Goal: Transaction & Acquisition: Purchase product/service

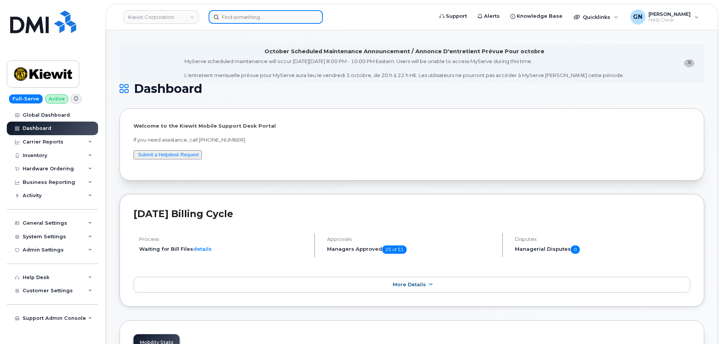
click at [252, 20] on input at bounding box center [266, 17] width 114 height 14
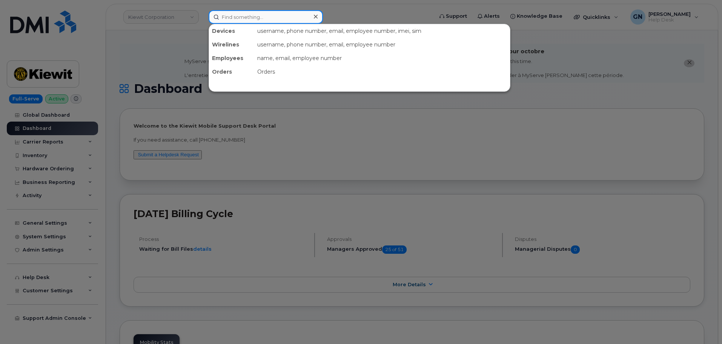
paste input "9095614257"
type input "9095614257"
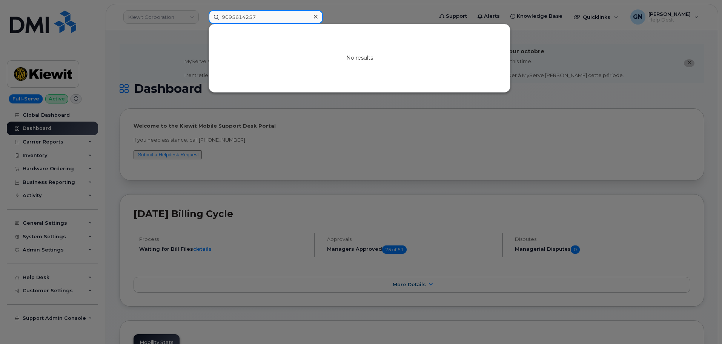
click at [258, 20] on input "9095614257" at bounding box center [266, 17] width 114 height 14
click at [258, 19] on input "9095614257" at bounding box center [266, 17] width 114 height 14
paste input "4047359067"
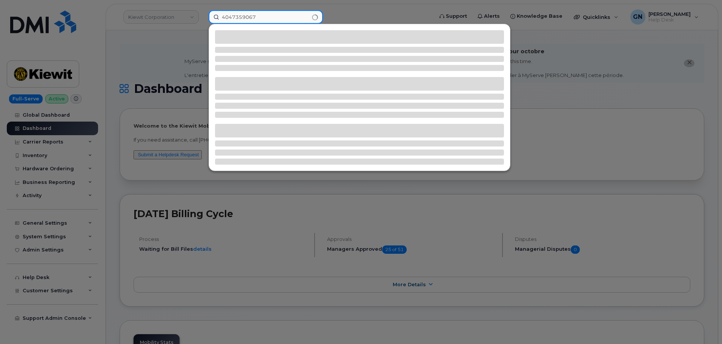
type input "4047359067"
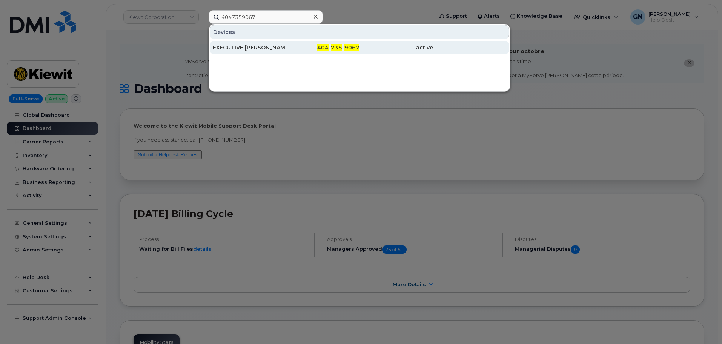
click at [276, 46] on div "EXECUTIVE SUER MUSTAFA KEMAL" at bounding box center [250, 48] width 74 height 8
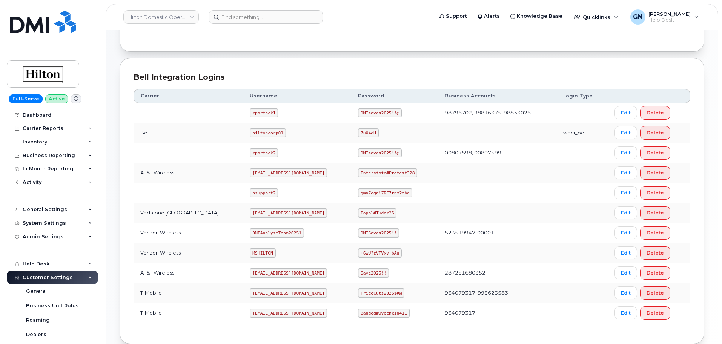
scroll to position [189, 0]
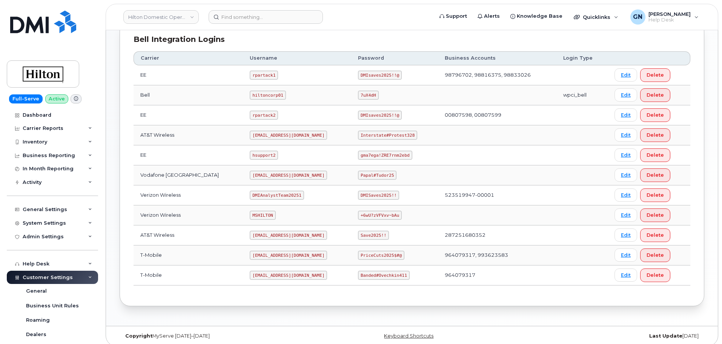
click at [250, 215] on code "MSHILTON" at bounding box center [263, 214] width 26 height 9
copy code "MSHILTON"
click at [368, 214] on code "+6wU?zVFVxv~bAu" at bounding box center [380, 214] width 44 height 9
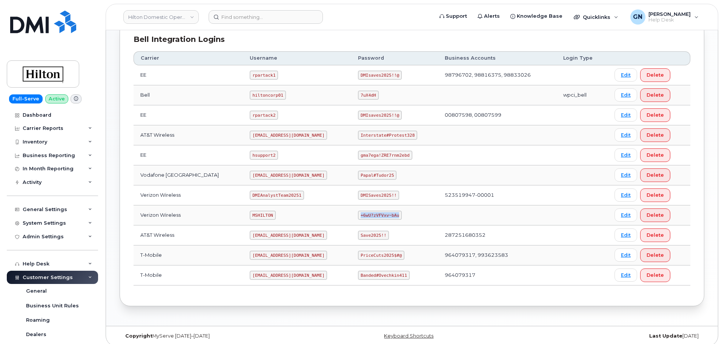
click at [368, 214] on code "+6wU?zVFVxv~bAu" at bounding box center [380, 214] width 44 height 9
copy code "+6wU?zVFVxv~bAu"
click at [268, 194] on code "DMIAnalystTeam20251" at bounding box center [277, 194] width 54 height 9
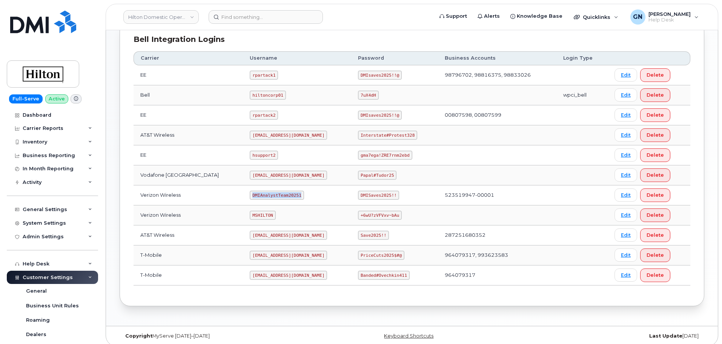
copy code "DMIAnalystTeam20251"
click at [379, 195] on code "DMISaves2025!!" at bounding box center [378, 194] width 41 height 9
copy code "DMISaves2025!!"
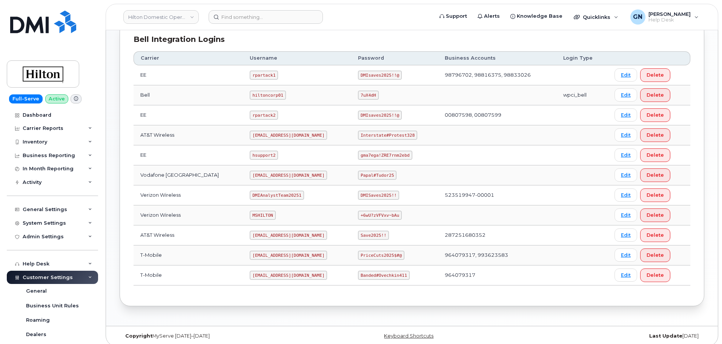
click at [250, 214] on code "MSHILTON" at bounding box center [263, 214] width 26 height 9
copy code "MSHILTON"
click at [366, 214] on code "+6wU?zVFVxv~bAu" at bounding box center [380, 214] width 44 height 9
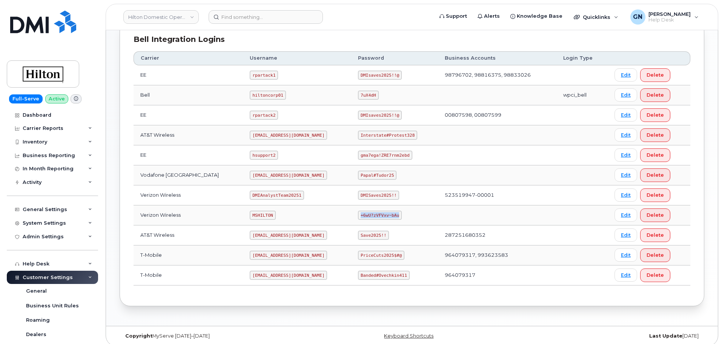
click at [366, 214] on code "+6wU?zVFVxv~bAu" at bounding box center [380, 214] width 44 height 9
copy code "+6wU?zVFVxv~bAu"
click at [271, 196] on code "DMIAnalystTeam20251" at bounding box center [277, 194] width 54 height 9
copy code "DMIAnalystTeam20251"
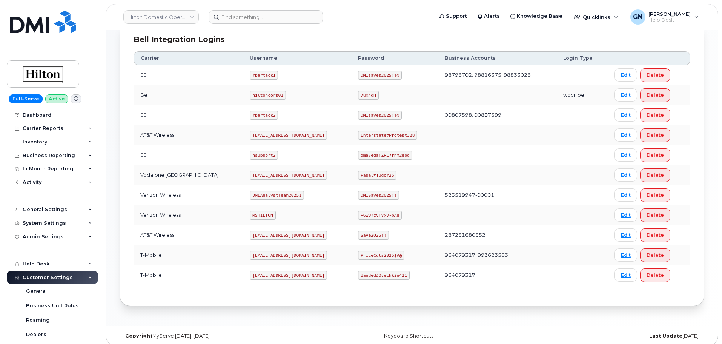
click at [367, 197] on code "DMISaves2025!!" at bounding box center [378, 194] width 41 height 9
copy code "DMISaves2025!!"
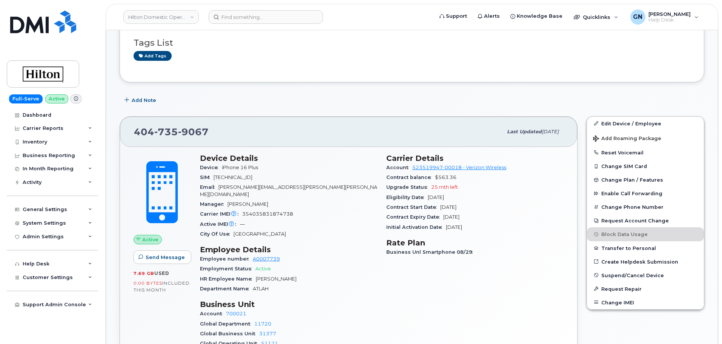
scroll to position [226, 0]
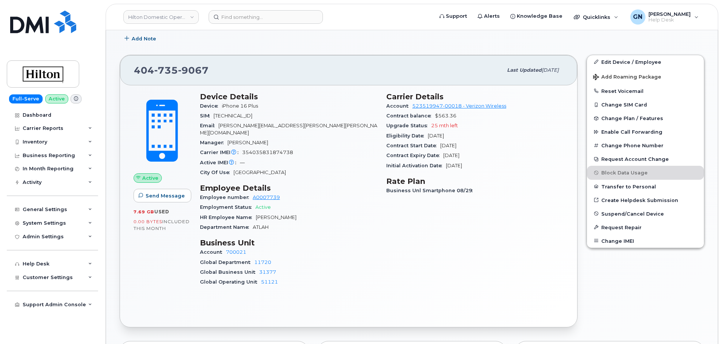
click at [75, 100] on icon at bounding box center [76, 99] width 4 height 4
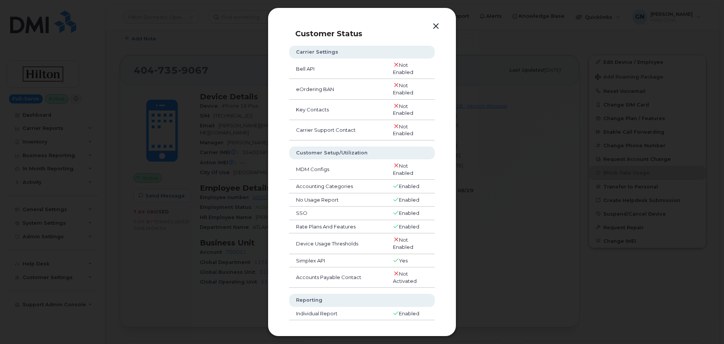
click at [435, 30] on button "button" at bounding box center [435, 26] width 11 height 11
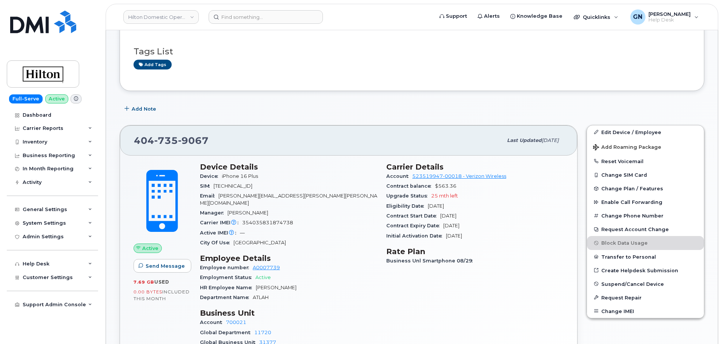
scroll to position [151, 0]
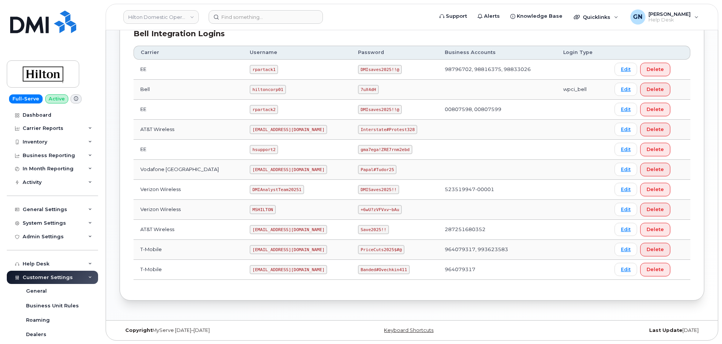
scroll to position [195, 0]
click at [250, 207] on code "MSHILTON" at bounding box center [263, 208] width 26 height 9
copy code "MSHILTON"
click at [362, 208] on code "+6wU?zVFVxv~bAu" at bounding box center [380, 208] width 44 height 9
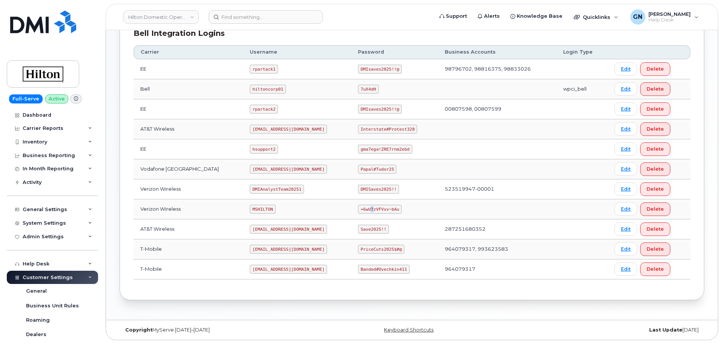
click at [362, 208] on code "+6wU?zVFVxv~bAu" at bounding box center [380, 208] width 44 height 9
copy code "+6wU?zVFVxv~bAu"
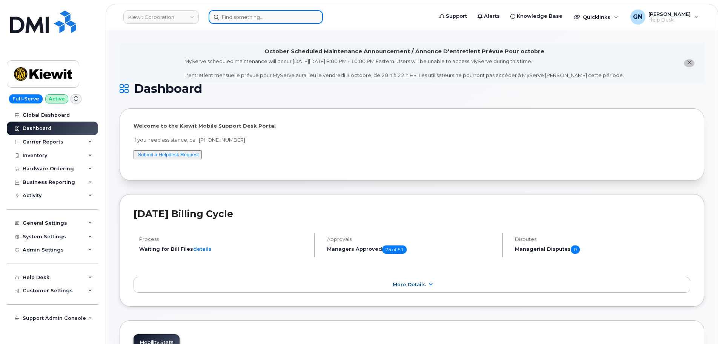
click at [229, 14] on input at bounding box center [266, 17] width 114 height 14
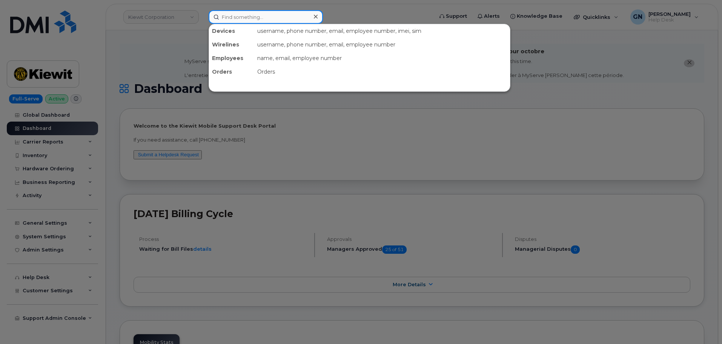
paste input "[PERSON_NAME]"
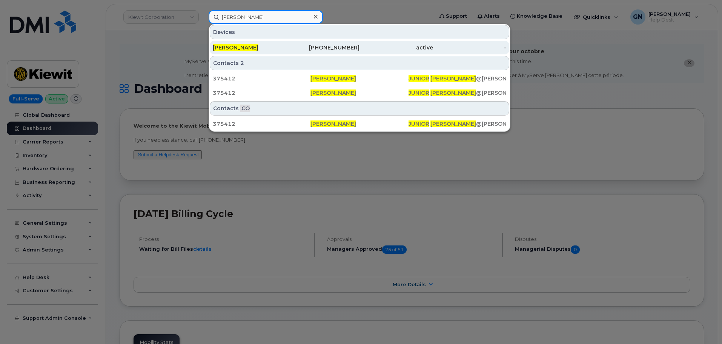
type input "[PERSON_NAME]"
click at [263, 48] on div "[PERSON_NAME]" at bounding box center [250, 48] width 74 height 8
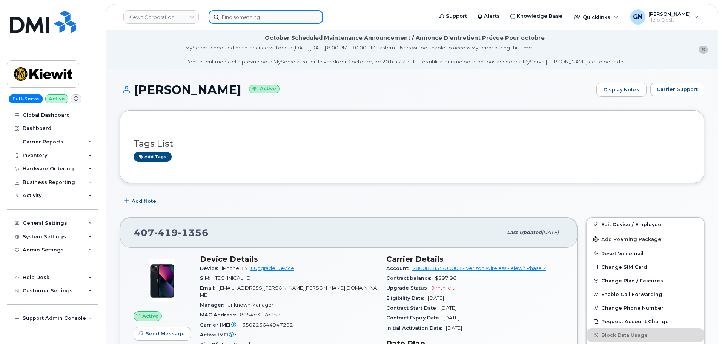
click at [236, 19] on input at bounding box center [266, 17] width 114 height 14
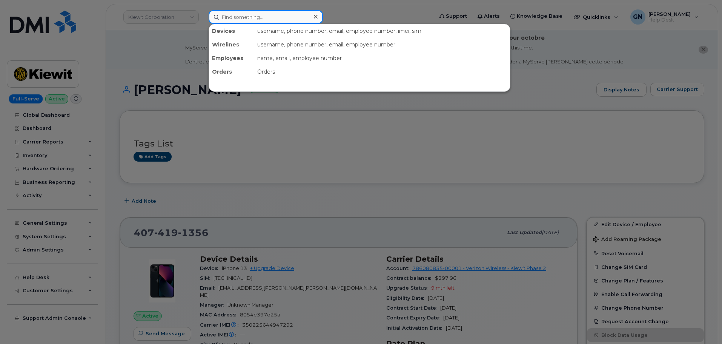
paste input "[PERSON_NAME]"
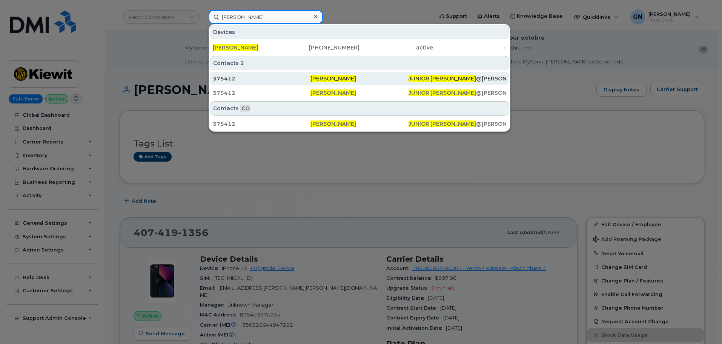
type input "[PERSON_NAME]"
click at [258, 84] on div "375412" at bounding box center [262, 79] width 98 height 14
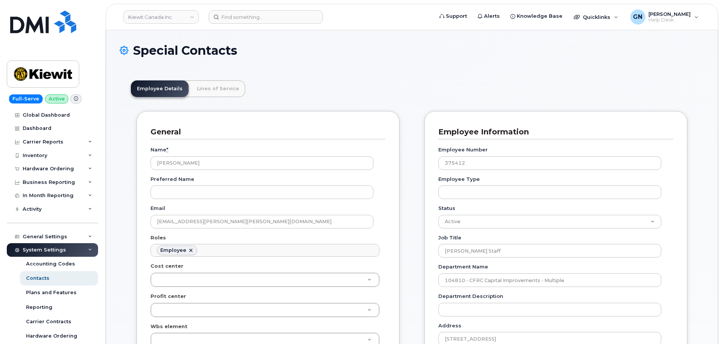
scroll to position [22, 0]
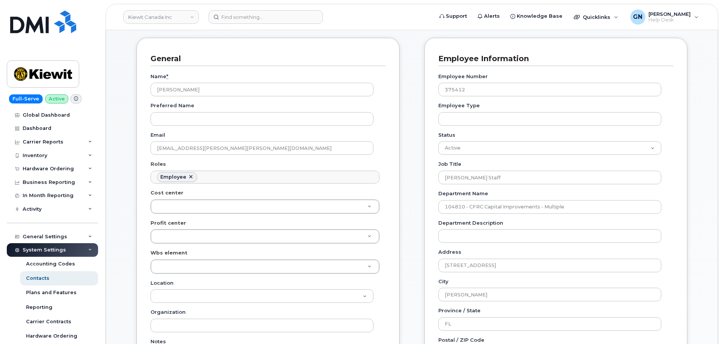
scroll to position [0, 0]
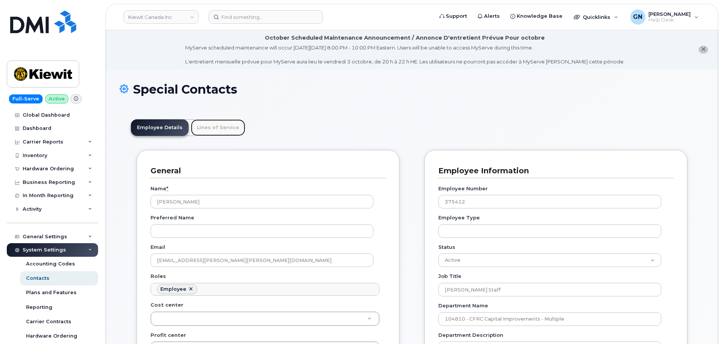
click at [212, 125] on link "Lines of Service" at bounding box center [218, 127] width 54 height 17
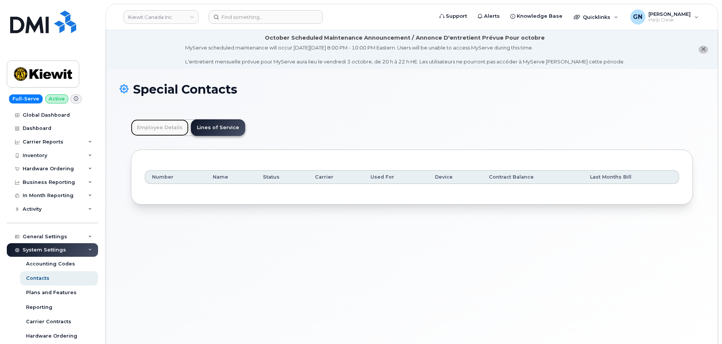
click at [169, 129] on link "Employee Details" at bounding box center [160, 127] width 58 height 17
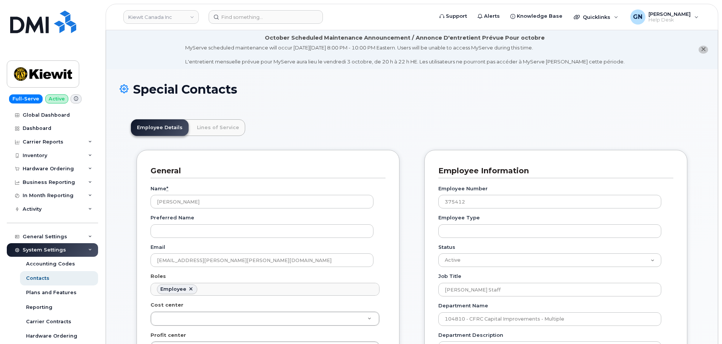
click at [703, 51] on icon "close notification" at bounding box center [703, 49] width 5 height 5
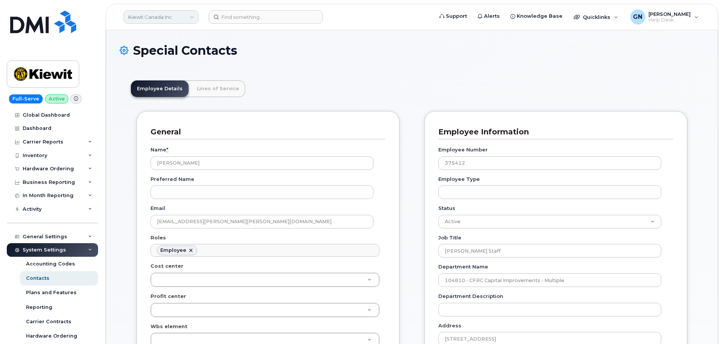
click at [167, 19] on link "Kiewit Canada Inc" at bounding box center [160, 17] width 75 height 14
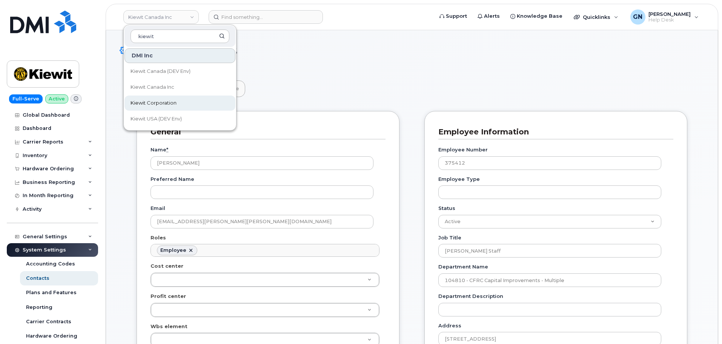
type input "kiewit"
click at [178, 100] on link "Kiewit Corporation" at bounding box center [179, 102] width 111 height 15
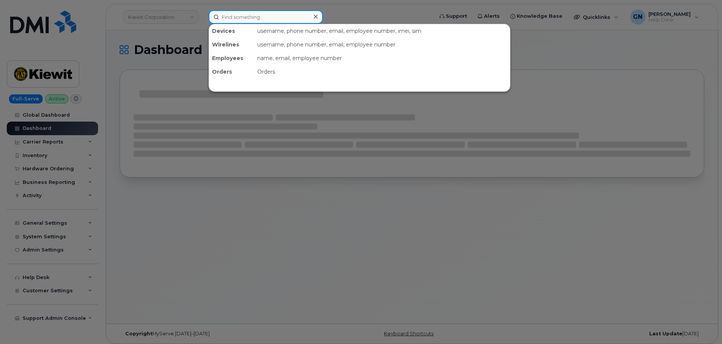
click at [257, 17] on input at bounding box center [266, 17] width 114 height 14
paste input "[PERSON_NAME]"
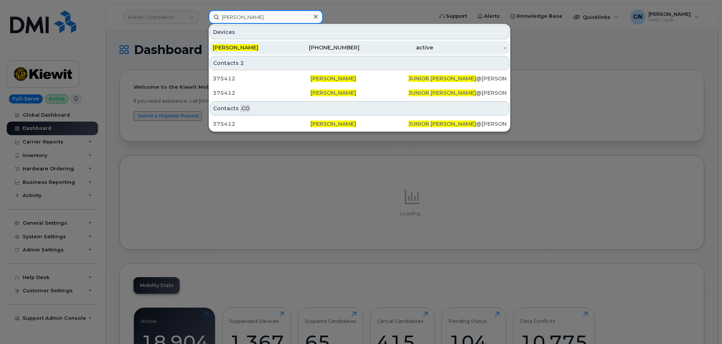
type input "[PERSON_NAME]"
click at [271, 48] on div "[PERSON_NAME]" at bounding box center [250, 48] width 74 height 8
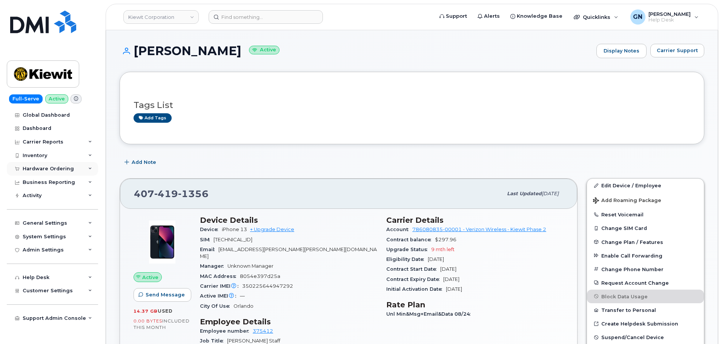
click at [38, 166] on div "Hardware Ordering" at bounding box center [48, 169] width 51 height 6
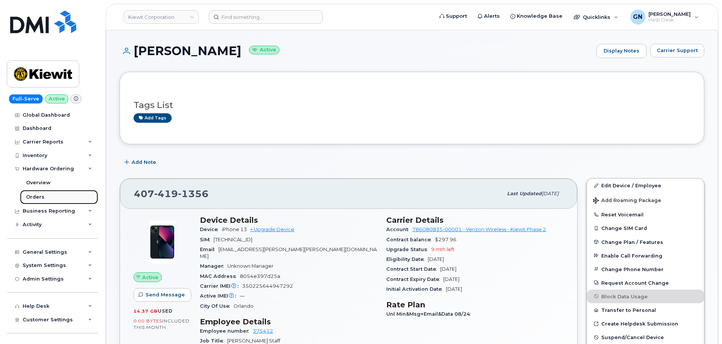
click at [33, 194] on div "Orders" at bounding box center [35, 197] width 18 height 7
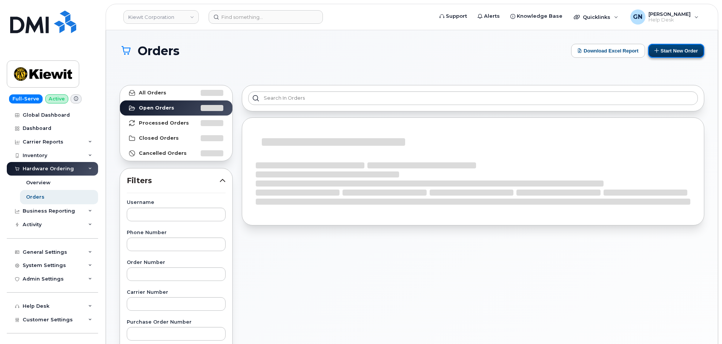
click at [689, 54] on button "Start New Order" at bounding box center [676, 51] width 56 height 14
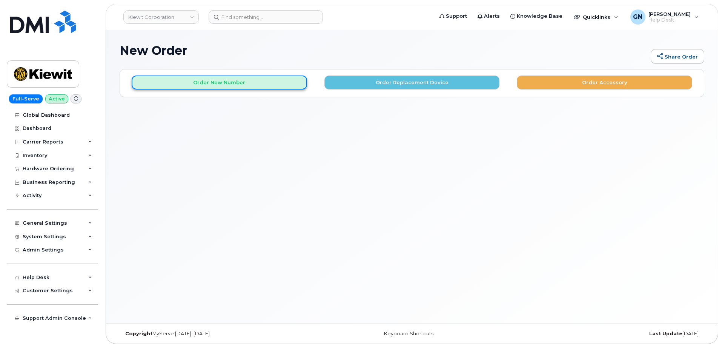
click at [243, 81] on button "Order New Number" at bounding box center [219, 82] width 175 height 14
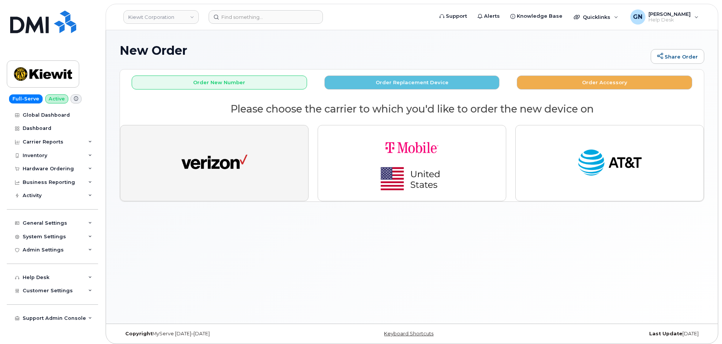
click at [248, 166] on button "button" at bounding box center [214, 163] width 189 height 76
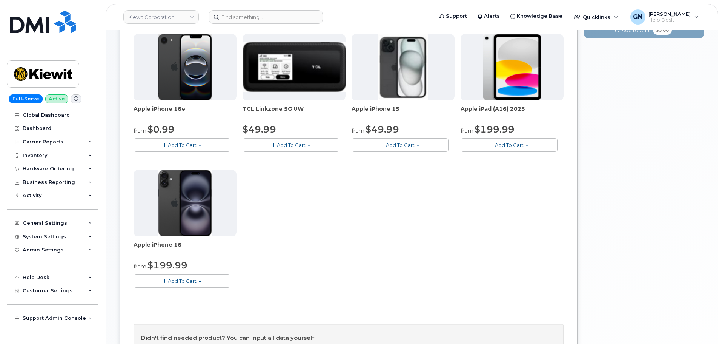
scroll to position [75, 0]
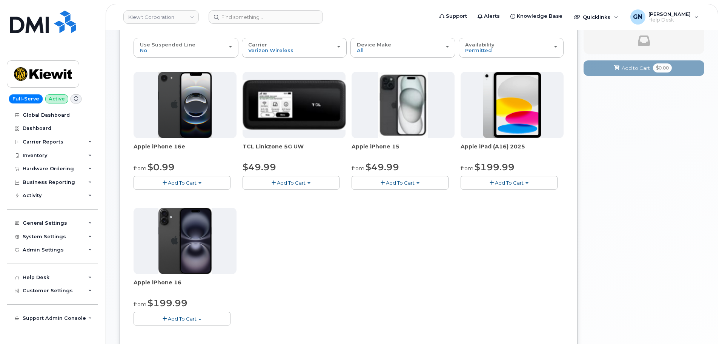
click at [506, 181] on span "Add To Cart" at bounding box center [509, 183] width 29 height 6
click at [507, 197] on link "$199.99 - 2 Year Activation (128GB)" at bounding box center [514, 196] width 104 height 9
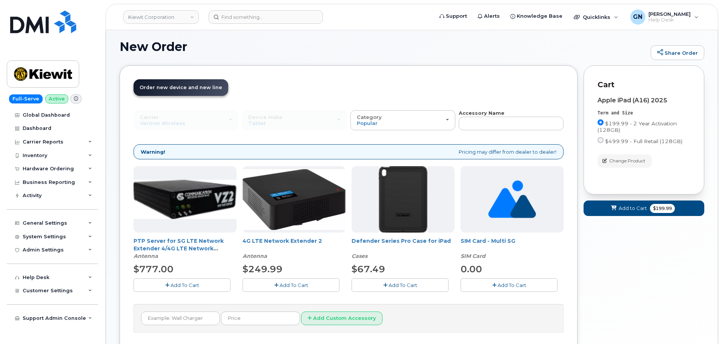
scroll to position [63, 0]
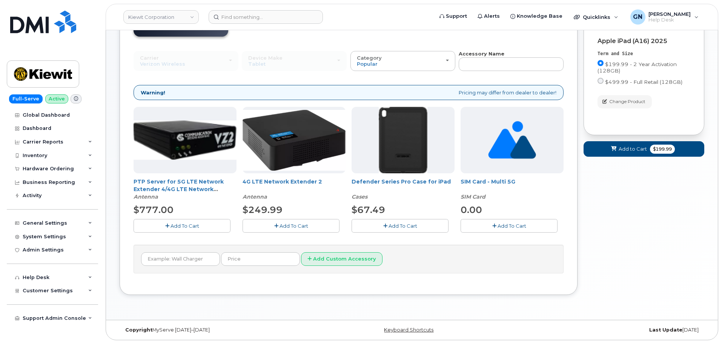
click at [407, 225] on span "Add To Cart" at bounding box center [403, 226] width 29 height 6
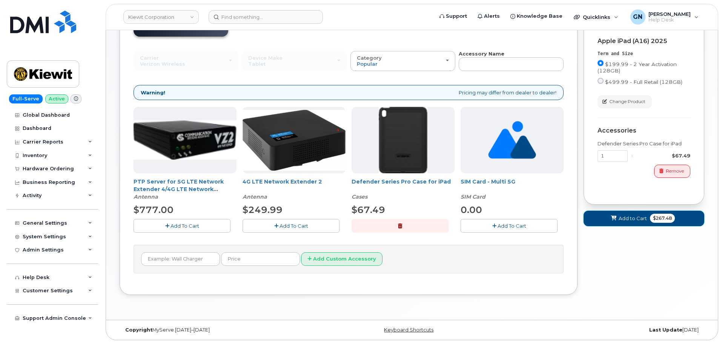
click at [656, 220] on span "$267.48" at bounding box center [662, 218] width 25 height 9
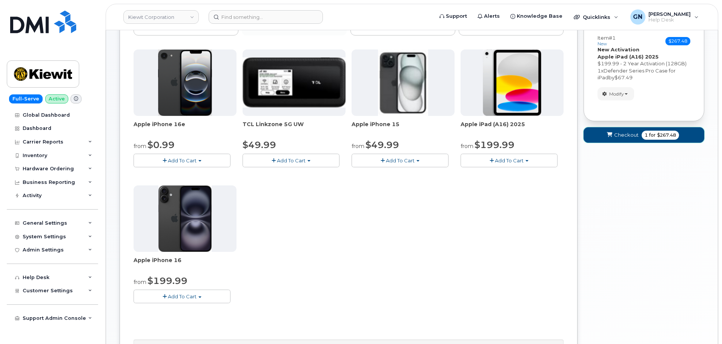
click at [610, 136] on icon "submit" at bounding box center [609, 134] width 5 height 5
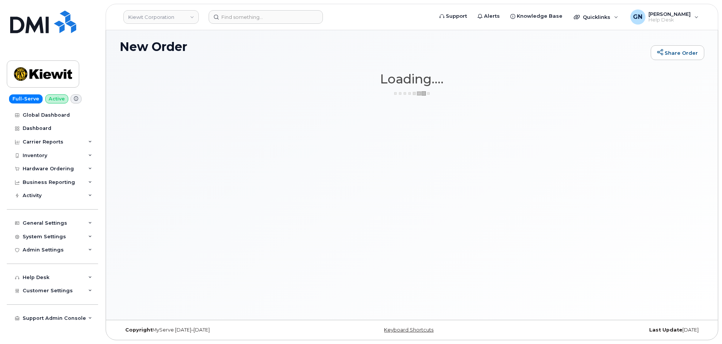
scroll to position [4, 0]
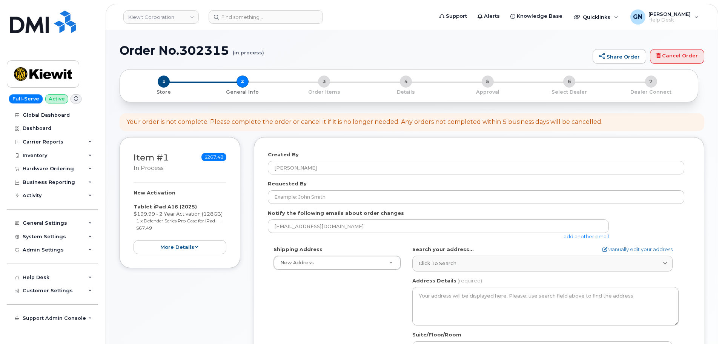
select select
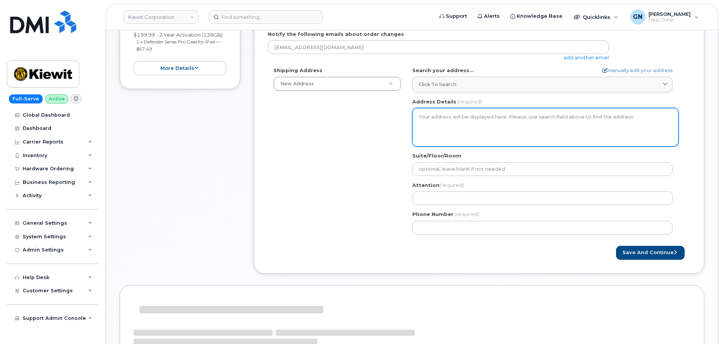
scroll to position [189, 0]
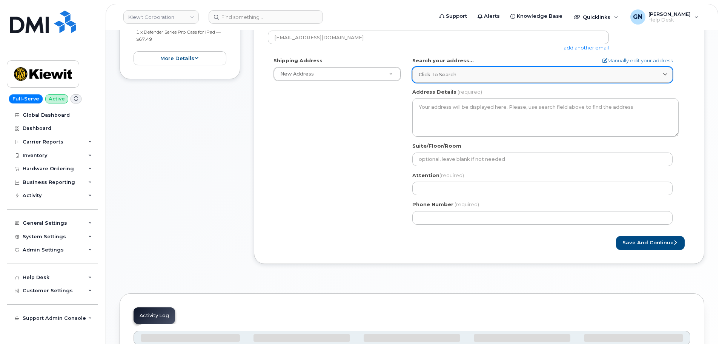
click at [436, 72] on span "Click to search" at bounding box center [438, 74] width 38 height 7
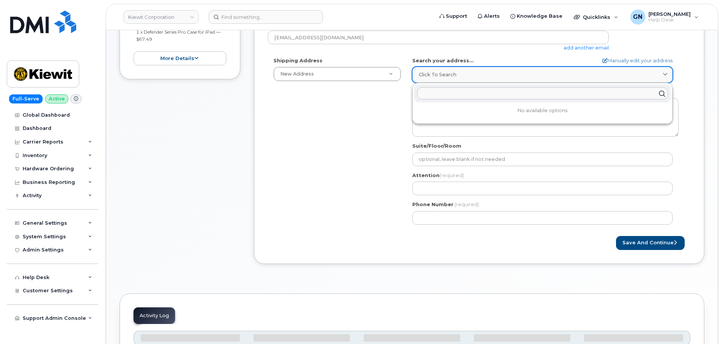
paste input "[STREET_ADDRESS][PERSON_NAME]"
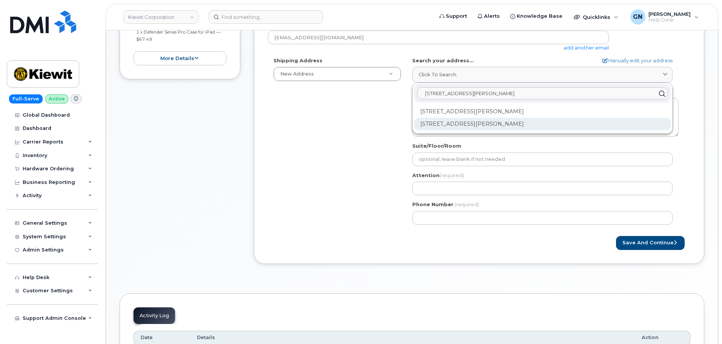
type input "6200 Lee vista BLVD Orlando FL 32822"
click at [475, 127] on div "6200 Lee Vista Blvd Orlando FL 32822-5147" at bounding box center [542, 124] width 257 height 12
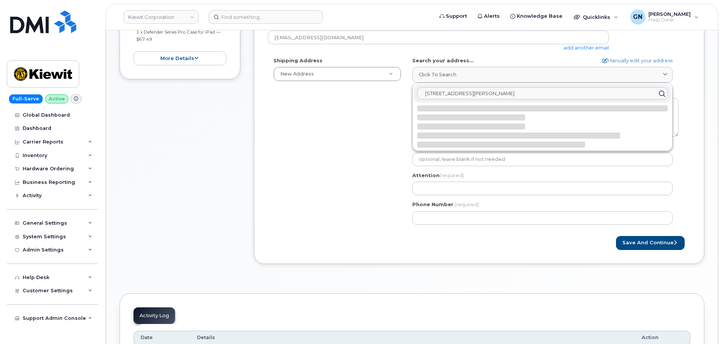
select select
type textarea "6200 Lee Vista Blvd ORLANDO FL 32822-5147 UNITED STATES"
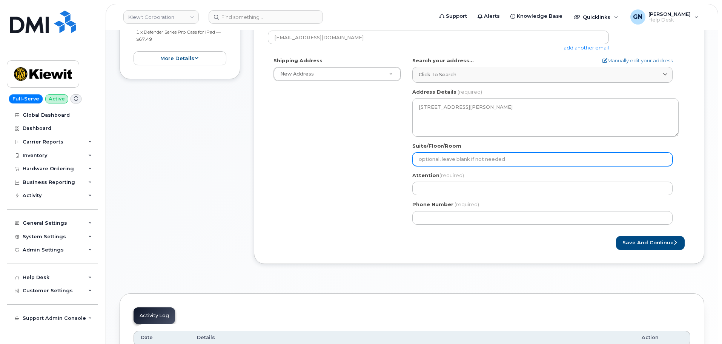
click at [433, 157] on input "Suite/Floor/Room" at bounding box center [542, 159] width 260 height 14
paste input "Suite 100"
select select
type input "Suite 100"
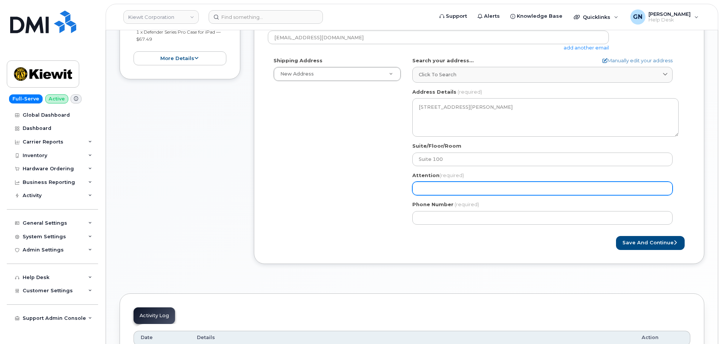
click at [464, 185] on input "Attention (required)" at bounding box center [542, 188] width 260 height 14
paste input "[PERSON_NAME]"
select select
type input "[PERSON_NAME]"
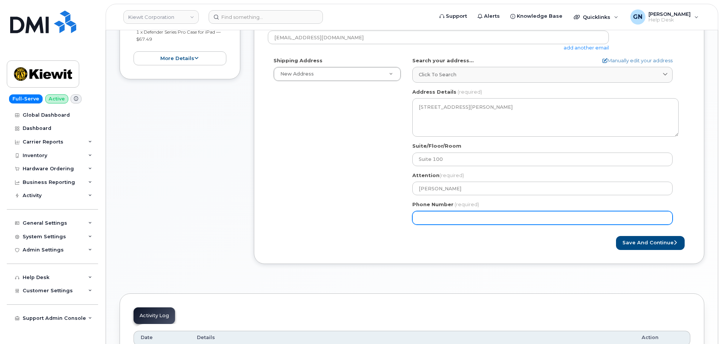
click at [454, 216] on input "Phone Number" at bounding box center [542, 218] width 260 height 14
paste input "4078484051"
select select
type input "4078484051"
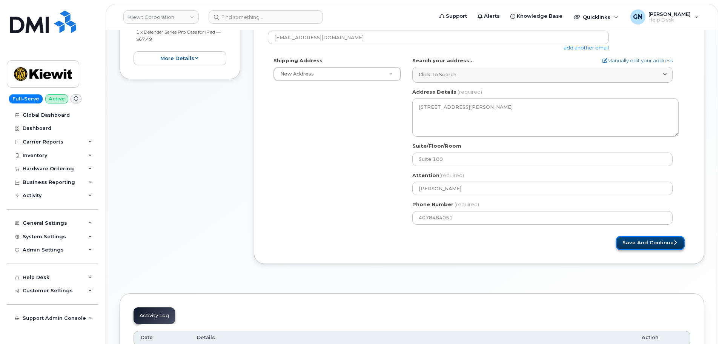
click at [651, 241] on button "Save and Continue" at bounding box center [650, 243] width 69 height 14
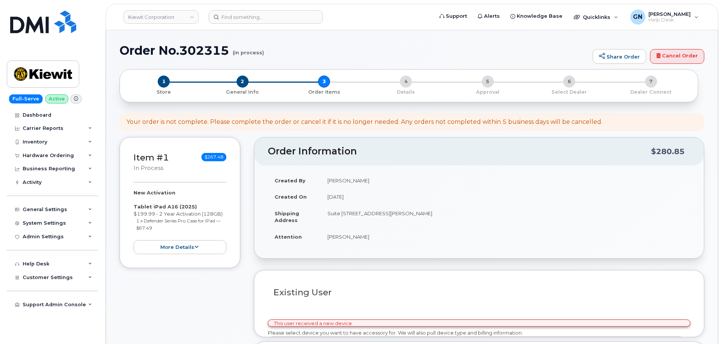
select select
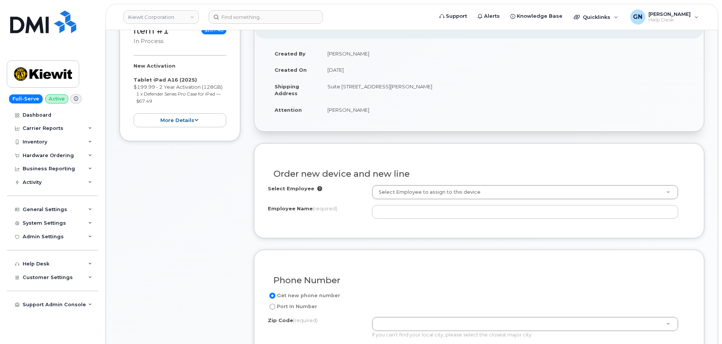
scroll to position [151, 0]
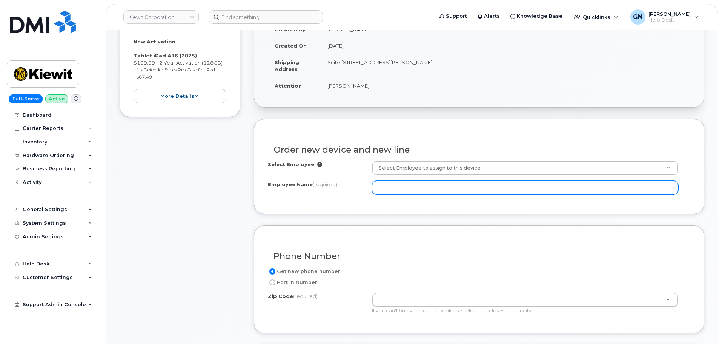
click at [434, 186] on input "Employee Name (required)" at bounding box center [525, 188] width 306 height 14
paste input "[PERSON_NAME]"
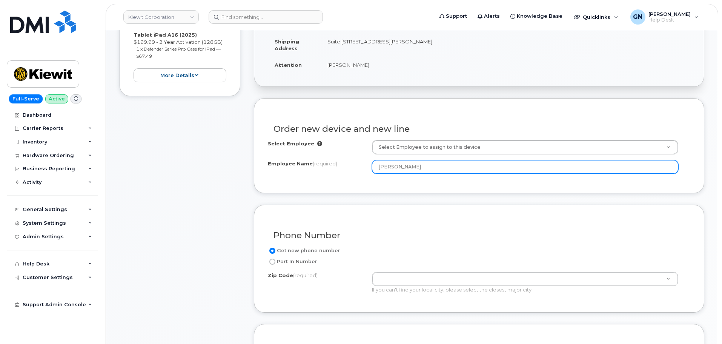
scroll to position [189, 0]
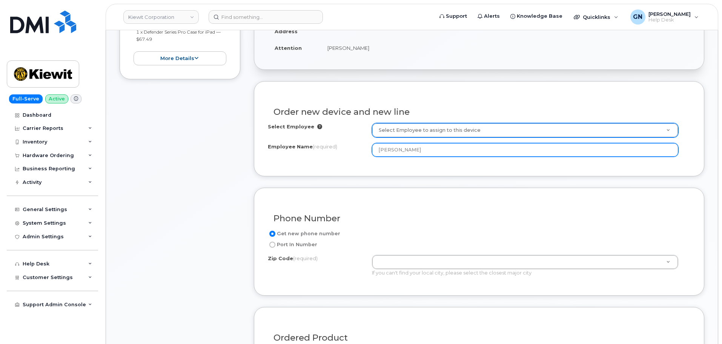
type input "[PERSON_NAME]"
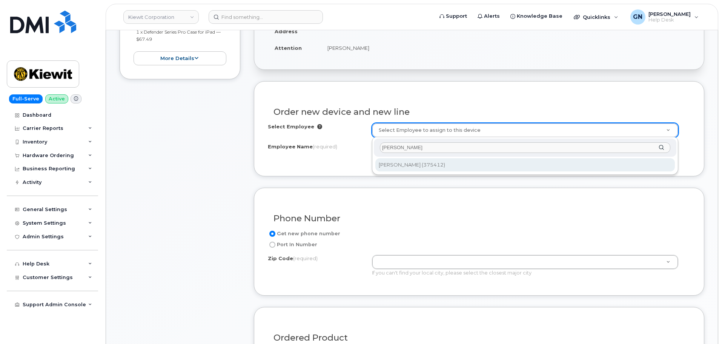
type input "[PERSON_NAME]"
type input "2152629"
type input "[STREET_ADDRESS]"
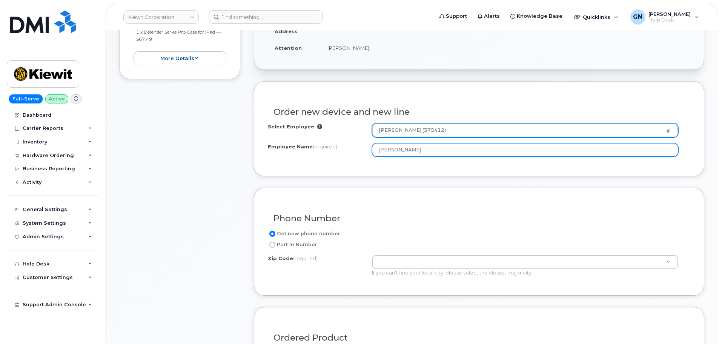
drag, startPoint x: 420, startPoint y: 151, endPoint x: 361, endPoint y: 140, distance: 59.9
click at [361, 140] on div "Select Employee [PERSON_NAME] (375412) 2152629 Employee Name (required) [PERSON…" at bounding box center [479, 140] width 422 height 34
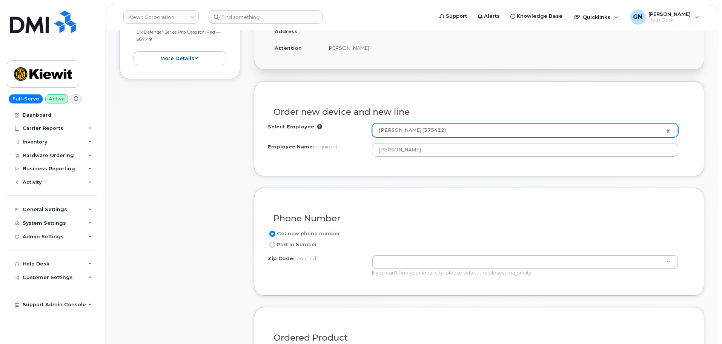
click at [421, 221] on h3 "Phone Number" at bounding box center [478, 218] width 411 height 9
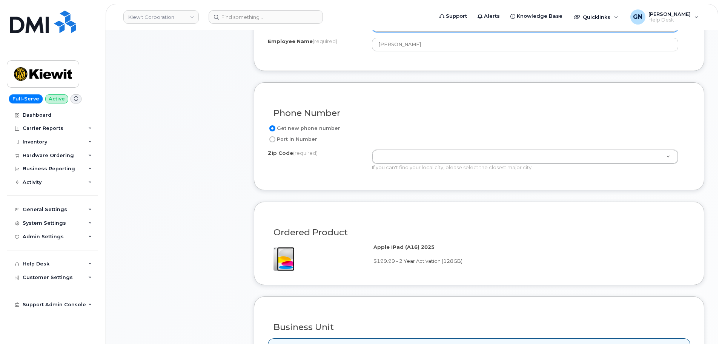
scroll to position [302, 0]
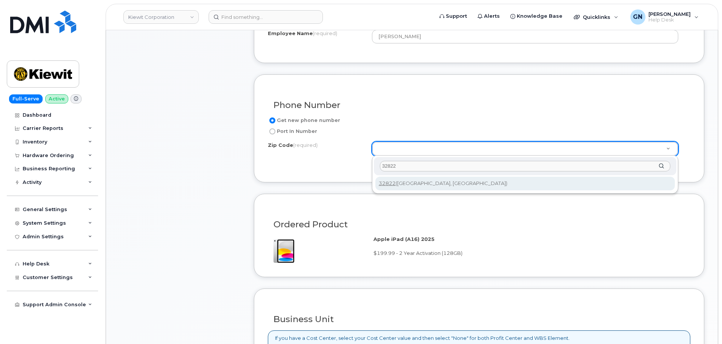
type input "32822"
type input "32822 (Orlando, FL)"
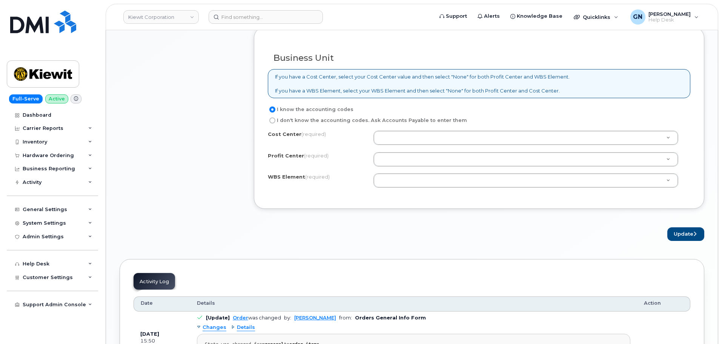
scroll to position [566, 0]
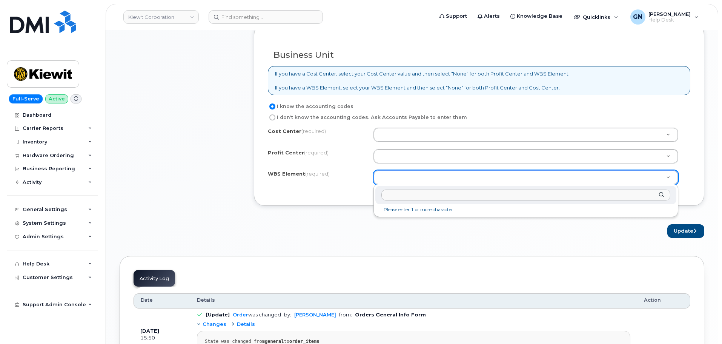
type input "104810.1148"
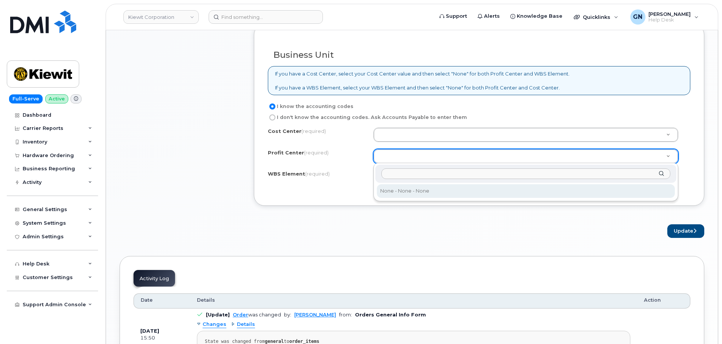
drag, startPoint x: 396, startPoint y: 189, endPoint x: 397, endPoint y: 160, distance: 29.1
select select "None"
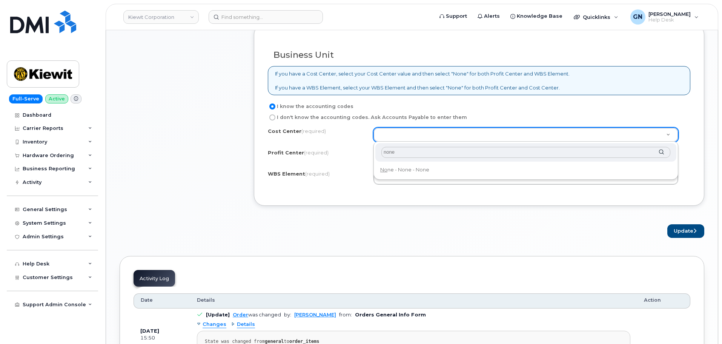
type input "none"
type input "None"
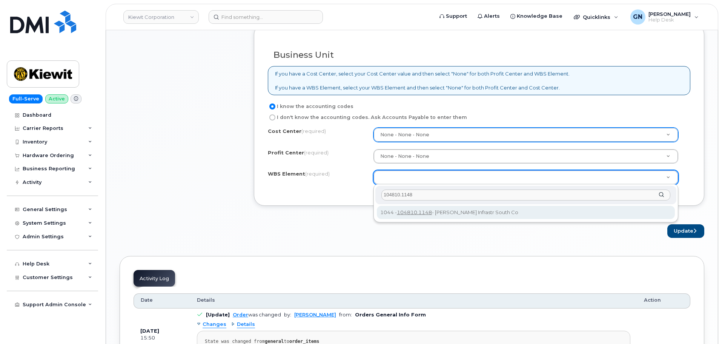
type input "104810.1148"
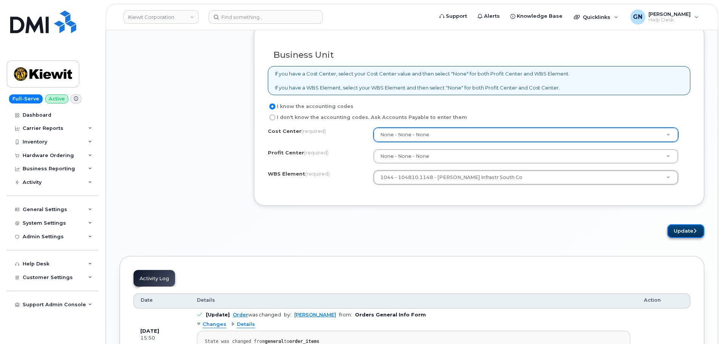
click at [674, 232] on button "Update" at bounding box center [685, 231] width 37 height 14
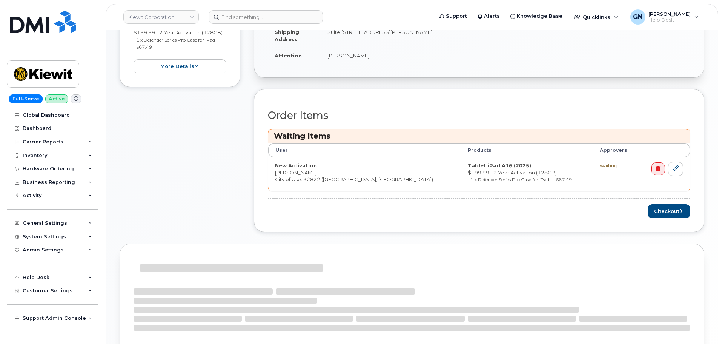
scroll to position [226, 0]
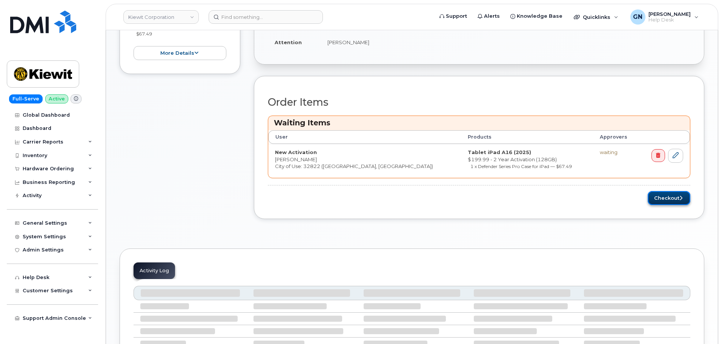
click at [669, 201] on button "Checkout" at bounding box center [669, 198] width 43 height 14
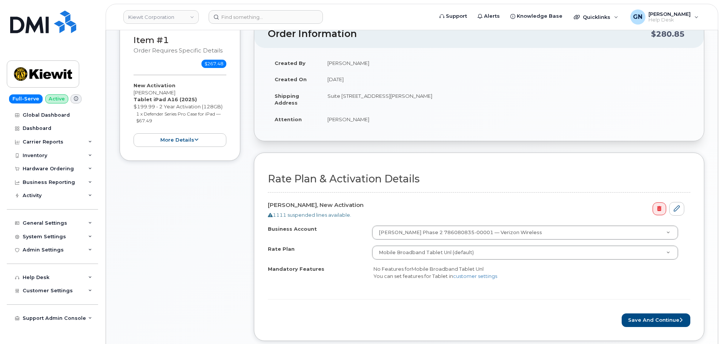
scroll to position [189, 0]
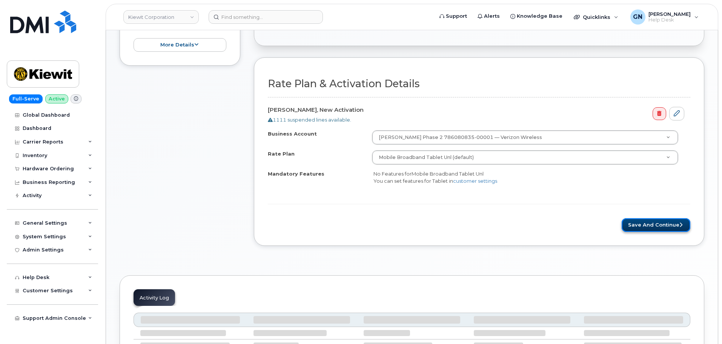
click at [631, 224] on button "Save and Continue" at bounding box center [656, 225] width 69 height 14
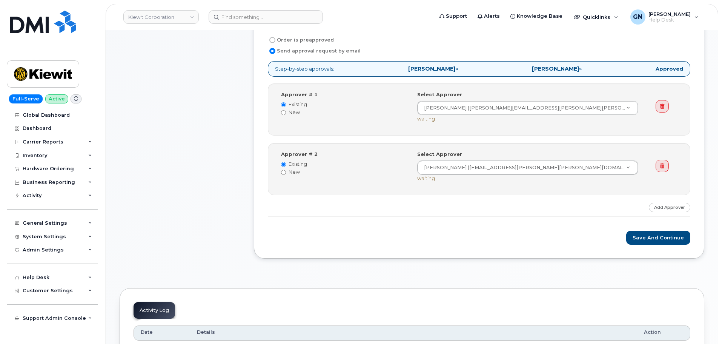
scroll to position [264, 0]
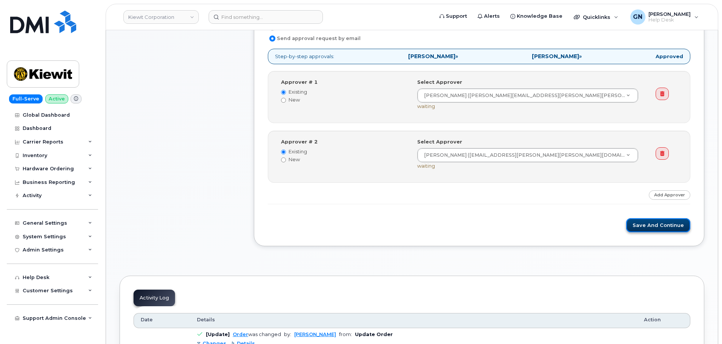
drag, startPoint x: 642, startPoint y: 226, endPoint x: 639, endPoint y: 227, distance: 3.9
click at [642, 226] on button "Save and Continue" at bounding box center [658, 225] width 64 height 14
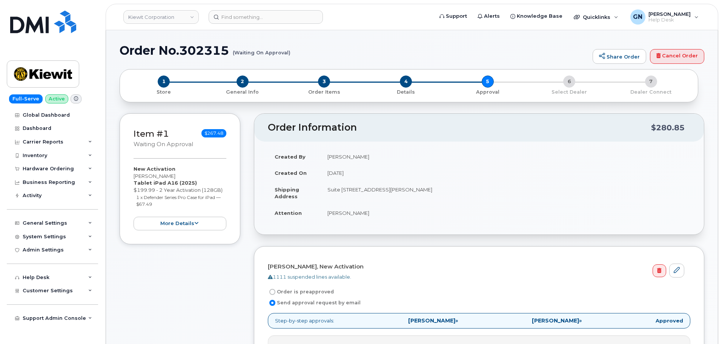
click at [141, 48] on h1 "Order No.302315 (Waiting On Approval)" at bounding box center [354, 50] width 469 height 13
drag, startPoint x: 141, startPoint y: 48, endPoint x: 191, endPoint y: 41, distance: 50.2
copy h1 "Order No.302315"
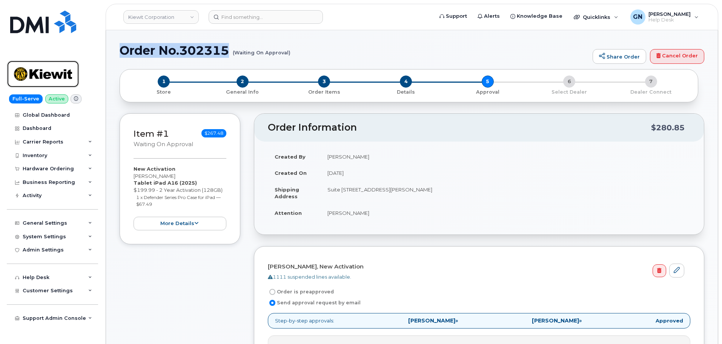
drag, startPoint x: 32, startPoint y: 82, endPoint x: 72, endPoint y: 88, distance: 40.1
click at [33, 81] on img at bounding box center [43, 74] width 58 height 22
